Goal: Task Accomplishment & Management: Use online tool/utility

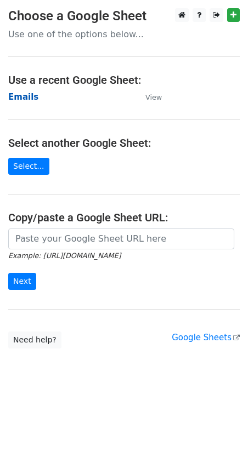
click at [27, 99] on strong "Emails" at bounding box center [23, 97] width 30 height 10
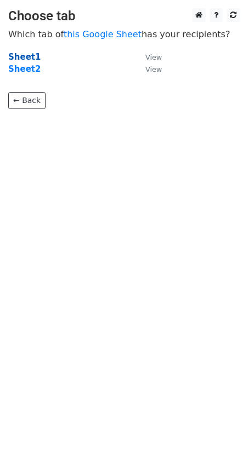
click at [22, 56] on strong "Sheet1" at bounding box center [24, 57] width 32 height 10
